Goal: Information Seeking & Learning: Check status

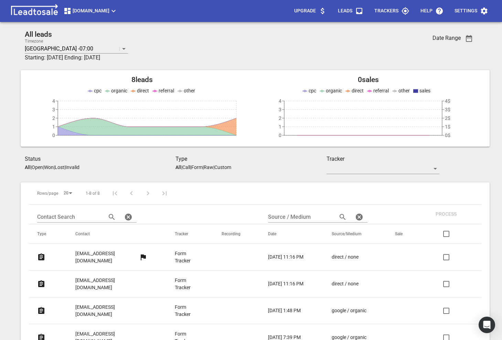
scroll to position [30, 0]
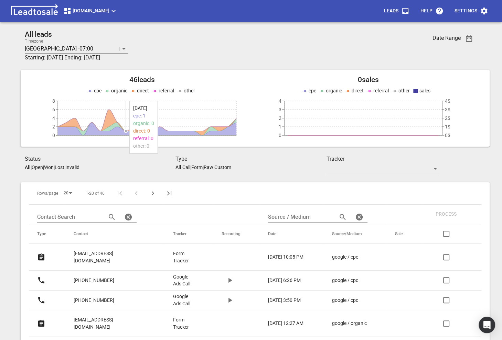
scroll to position [54, 0]
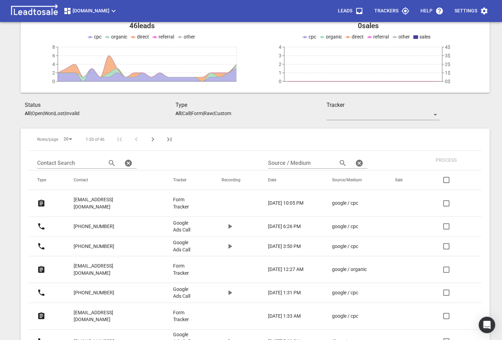
click at [93, 197] on p "[EMAIL_ADDRESS][DOMAIN_NAME]" at bounding box center [110, 203] width 72 height 14
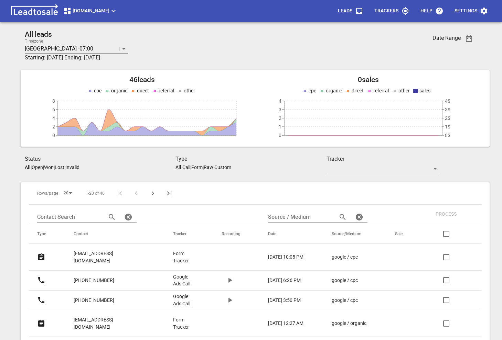
scroll to position [53, 0]
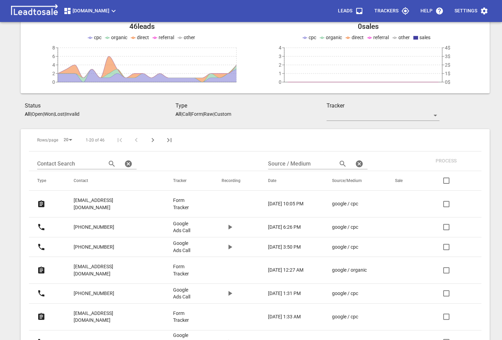
click at [104, 263] on p "[EMAIL_ADDRESS][DOMAIN_NAME]" at bounding box center [110, 270] width 72 height 14
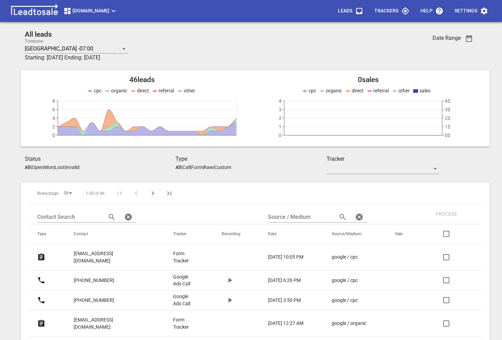
scroll to position [53, 0]
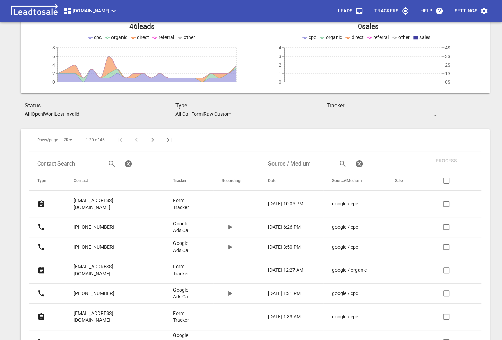
click at [111, 202] on p "[EMAIL_ADDRESS][DOMAIN_NAME]" at bounding box center [110, 204] width 72 height 14
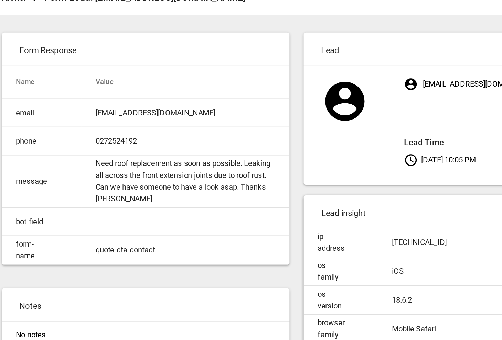
click at [189, 140] on td "Need roof replacement as soon as possible. Leaking all across the front extensi…" at bounding box center [186, 140] width 121 height 31
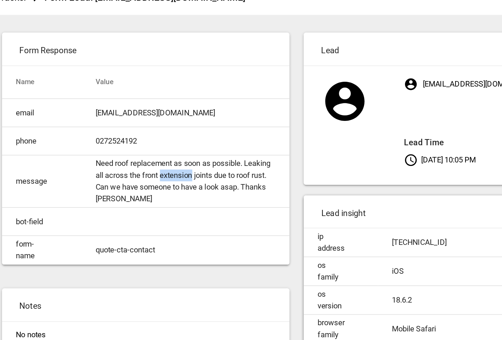
click at [189, 140] on td "Need roof replacement as soon as possible. Leaking all across the front extensi…" at bounding box center [186, 140] width 121 height 31
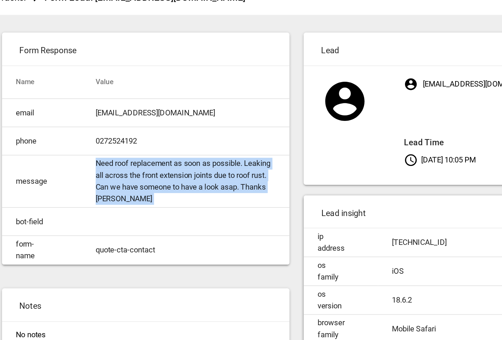
click at [189, 140] on td "Need roof replacement as soon as possible. Leaking all across the front extensi…" at bounding box center [186, 140] width 121 height 31
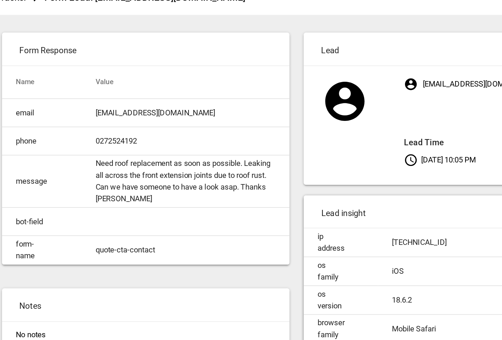
click at [189, 140] on td "Need roof replacement as soon as possible. Leaking all across the front extensi…" at bounding box center [186, 140] width 121 height 31
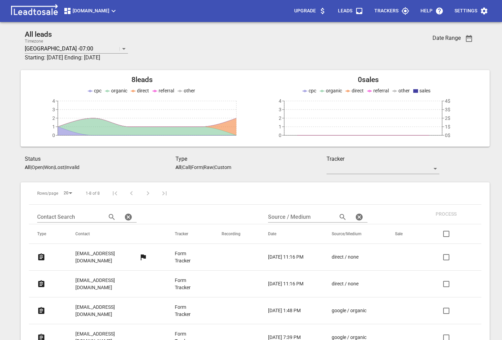
scroll to position [89, 0]
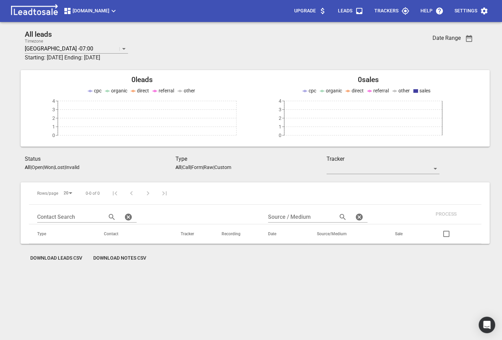
click at [104, 15] on button "[DOMAIN_NAME]" at bounding box center [91, 11] width 60 height 14
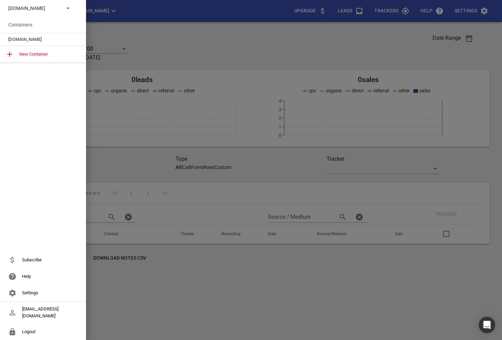
click at [72, 8] on icon at bounding box center [68, 8] width 8 height 8
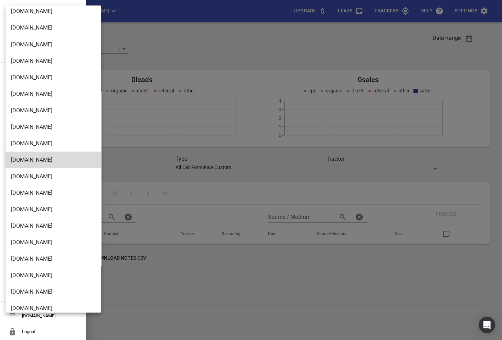
scroll to position [1134, 0]
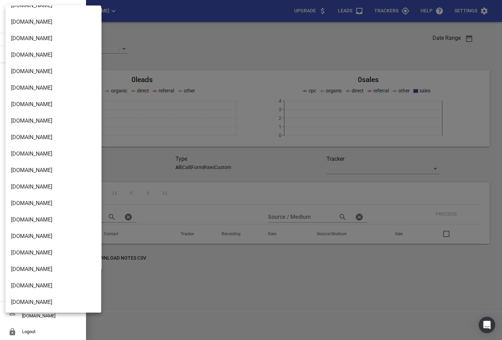
click at [40, 290] on li "Design2renovate.co.nz" at bounding box center [54, 286] width 96 height 17
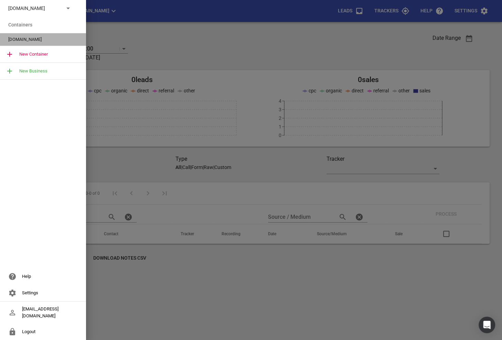
click at [36, 36] on span "Design2renovate.co.nz" at bounding box center [40, 39] width 64 height 7
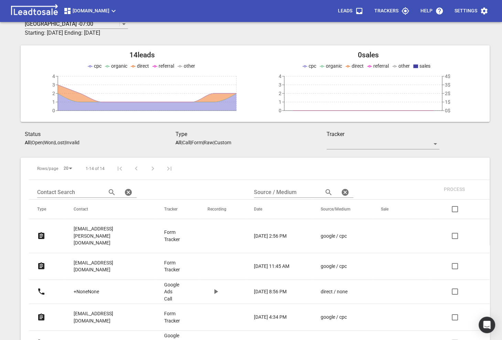
scroll to position [29, 0]
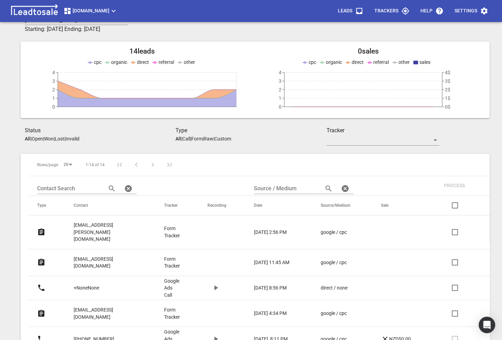
click at [101, 223] on p "dobrila.lopez@gmail.com" at bounding box center [105, 232] width 63 height 21
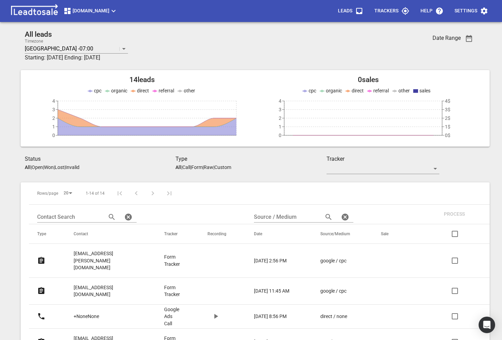
scroll to position [29, 0]
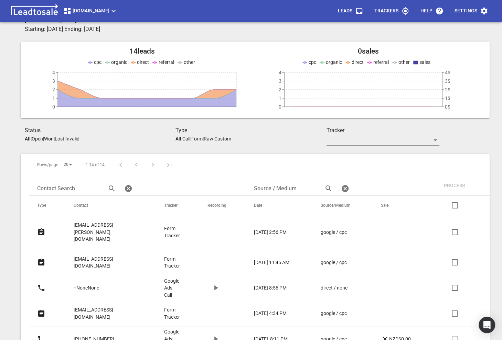
click at [81, 256] on p "[EMAIL_ADDRESS][DOMAIN_NAME]" at bounding box center [105, 263] width 63 height 14
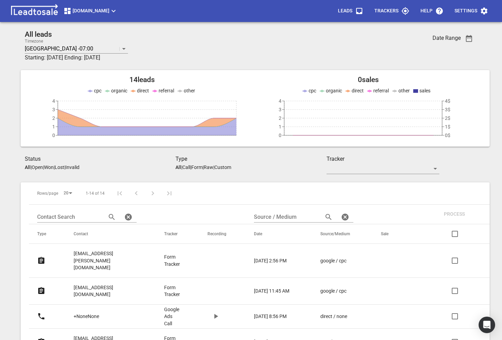
scroll to position [29, 0]
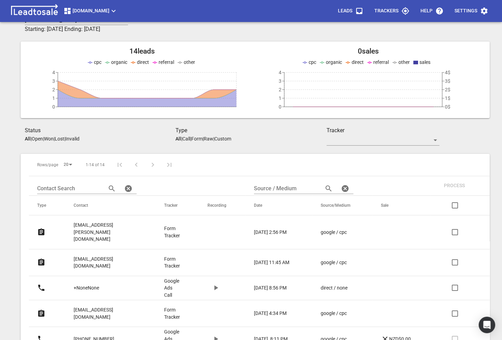
click at [92, 256] on p "[EMAIL_ADDRESS][DOMAIN_NAME]" at bounding box center [105, 263] width 63 height 14
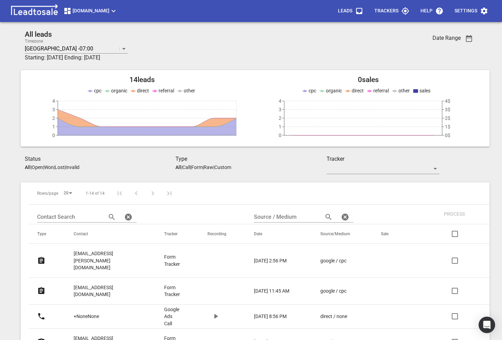
scroll to position [29, 0]
